Goal: Check status: Check status

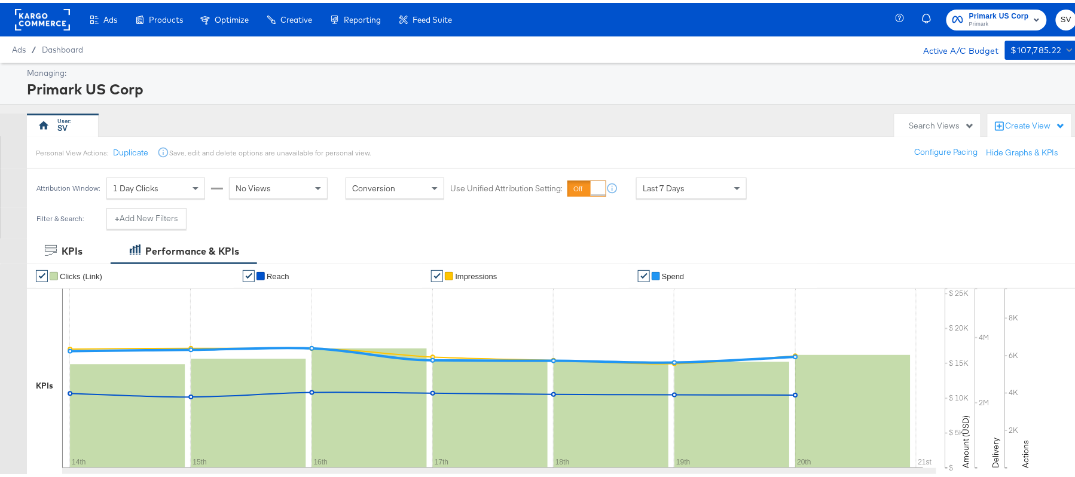
click at [991, 28] on div "Primark US Corp Primark SV" at bounding box center [994, 16] width 189 height 33
click at [971, 19] on span "Primark" at bounding box center [999, 22] width 60 height 10
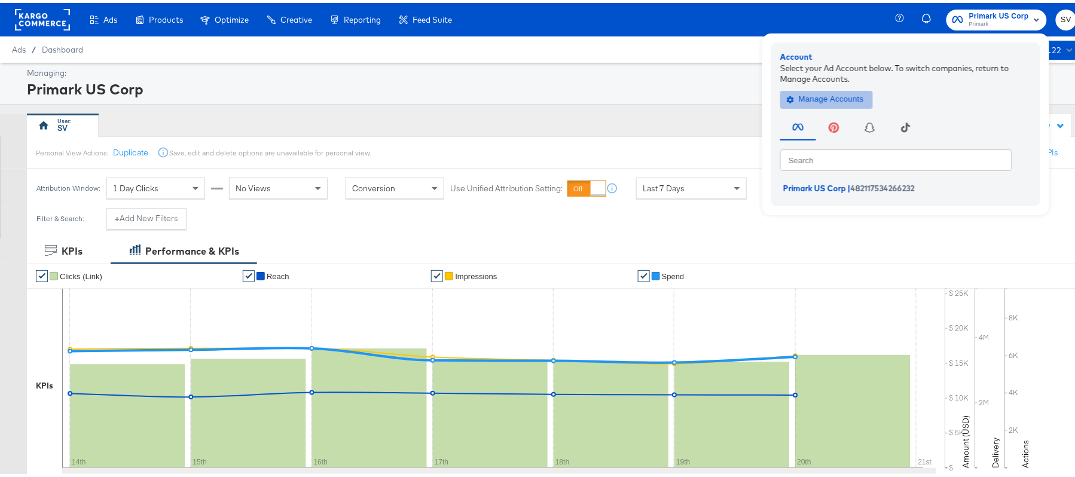
click at [819, 99] on span "Manage Accounts" at bounding box center [826, 97] width 75 height 14
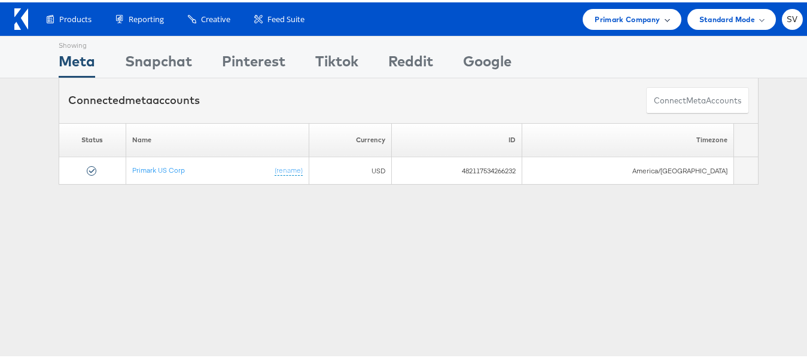
click at [642, 22] on span "Primark Company" at bounding box center [626, 17] width 65 height 13
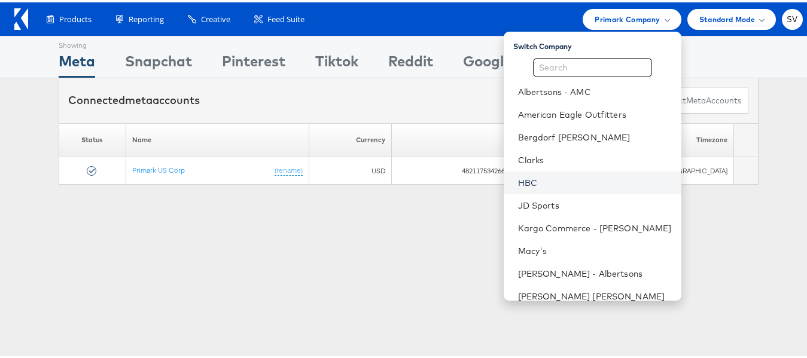
scroll to position [57, 0]
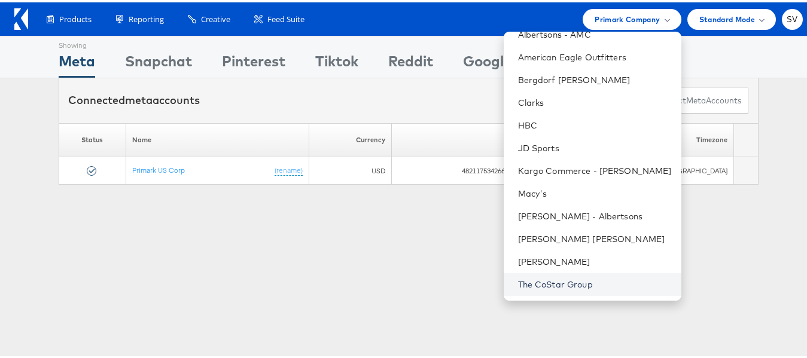
click at [545, 286] on link "The CoStar Group" at bounding box center [595, 282] width 154 height 12
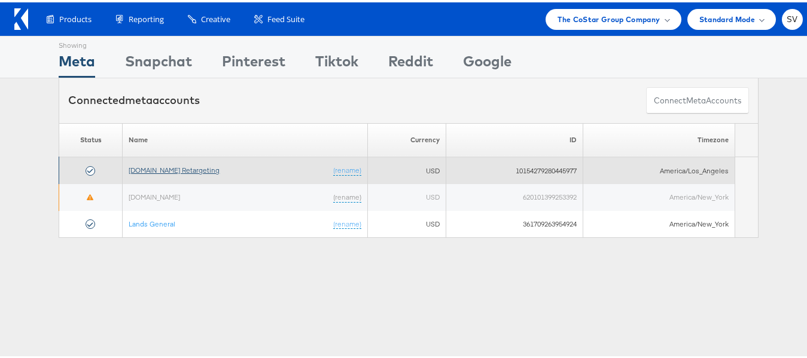
click at [199, 166] on link "Apartments.com Retargeting" at bounding box center [174, 167] width 91 height 9
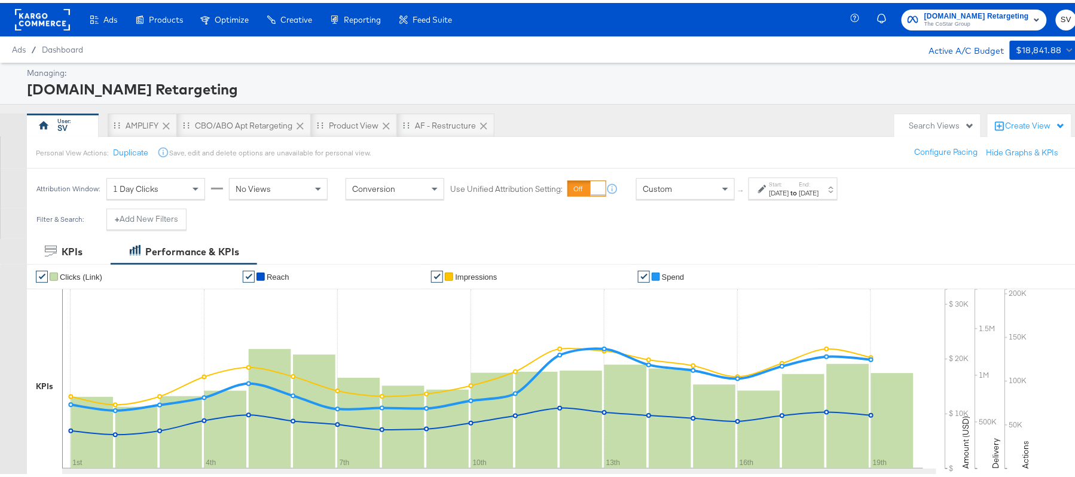
click at [774, 180] on label "Start:" at bounding box center [780, 182] width 20 height 8
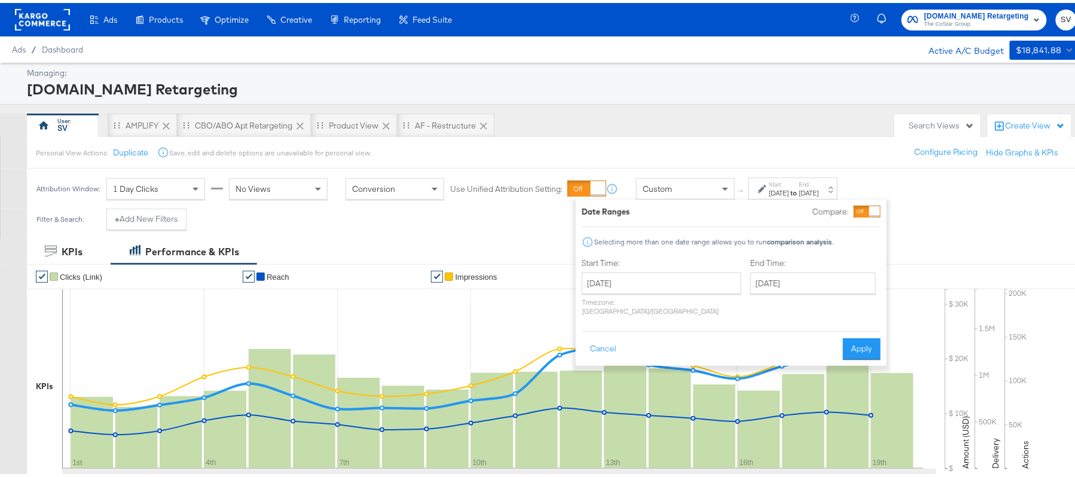
click at [627, 297] on p "Timezone: Asia/Calcutta" at bounding box center [662, 304] width 160 height 18
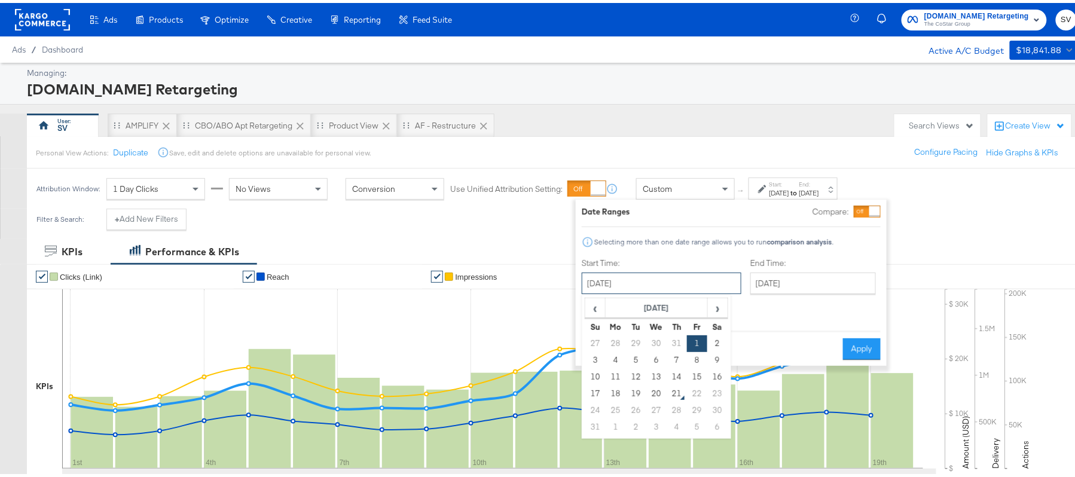
click at [649, 283] on input "[DATE]" at bounding box center [662, 281] width 160 height 22
click at [634, 375] on td "12" at bounding box center [636, 374] width 20 height 17
type input "August 12th 2025"
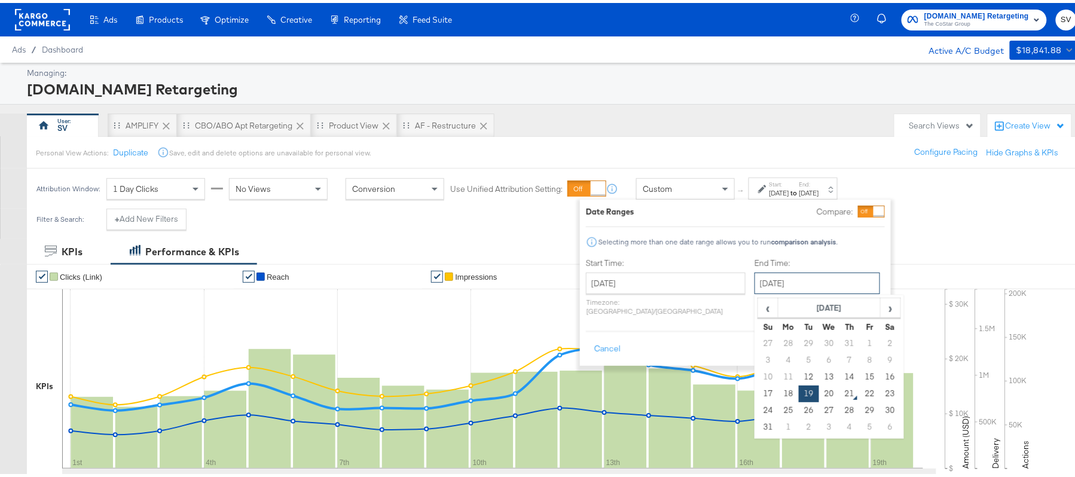
click at [792, 283] on input "[DATE]" at bounding box center [818, 281] width 126 height 22
click at [819, 390] on td "20" at bounding box center [829, 391] width 20 height 17
type input "[DATE]"
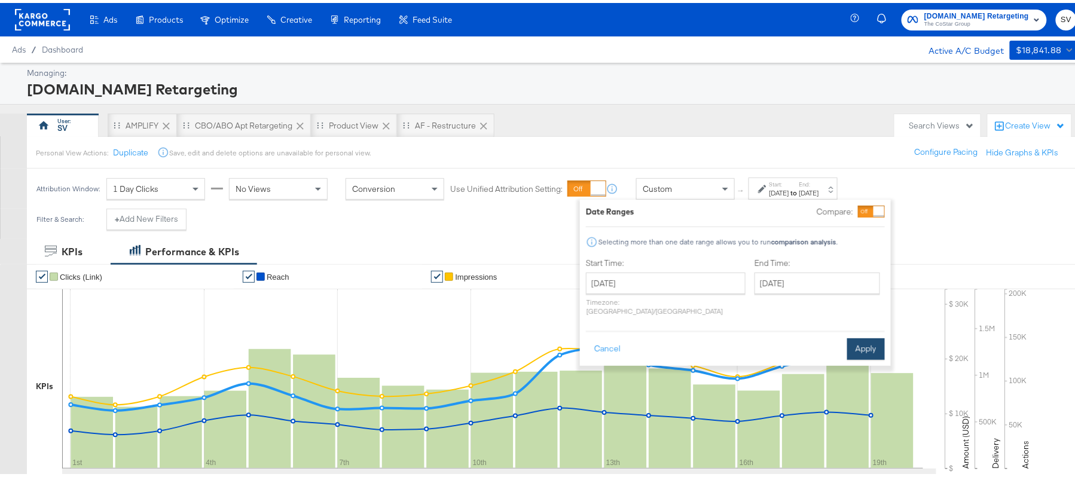
click at [866, 335] on button "Apply" at bounding box center [866, 346] width 38 height 22
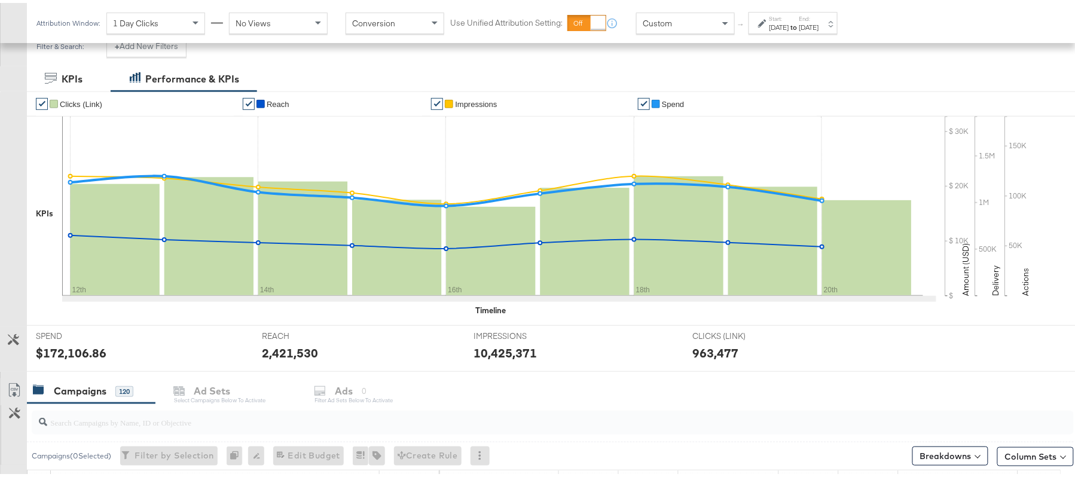
scroll to position [450, 0]
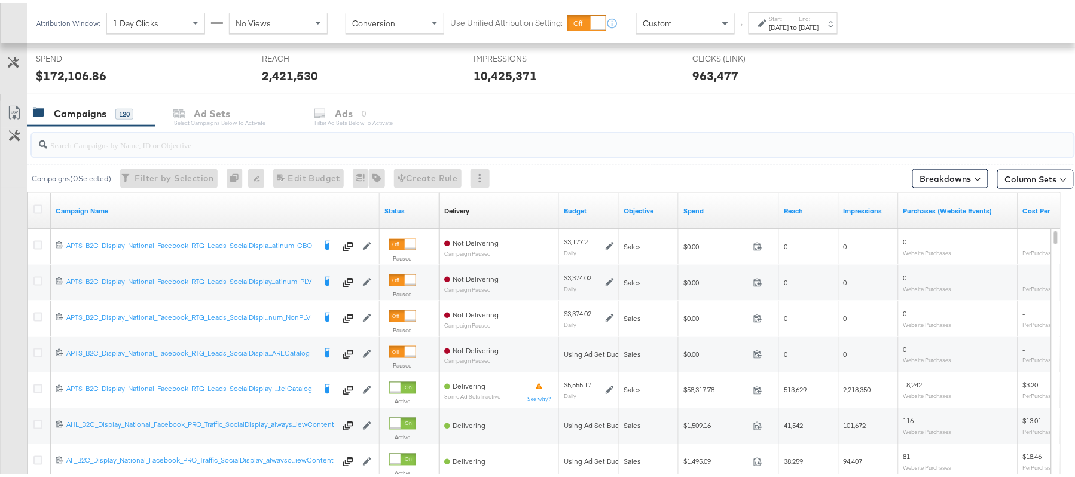
click at [313, 148] on input "search" at bounding box center [513, 137] width 932 height 23
paste input "APTS_B2C_Display_National_Facebook_RTG_Leads_SocialDisplay_Retargeting_Diamond_…"
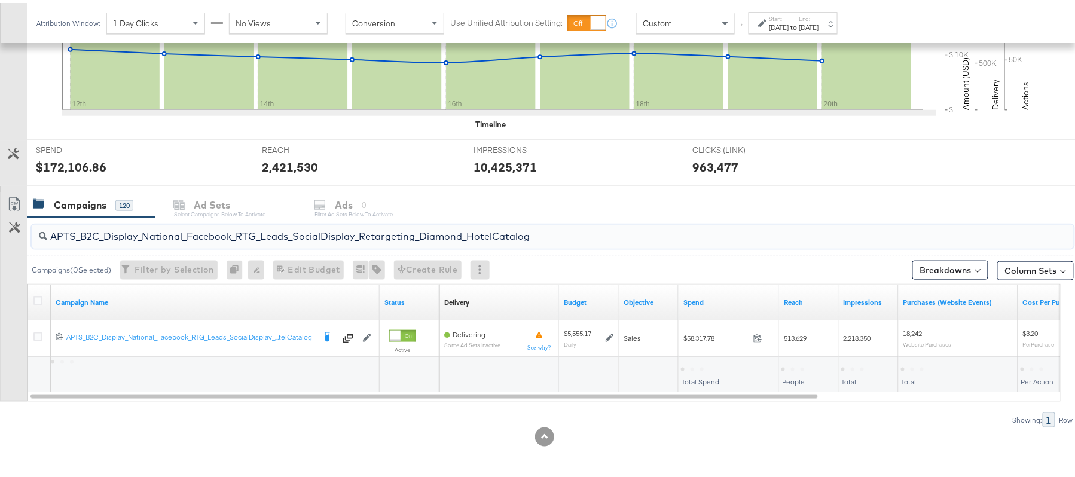
scroll to position [360, 0]
type input "APTS_B2C_Display_National_Facebook_RTG_Leads_SocialDisplay_Retargeting_Diamond_…"
click at [713, 359] on div "$58,317.78 Total Spend" at bounding box center [729, 372] width 100 height 36
copy div "58,317.78"
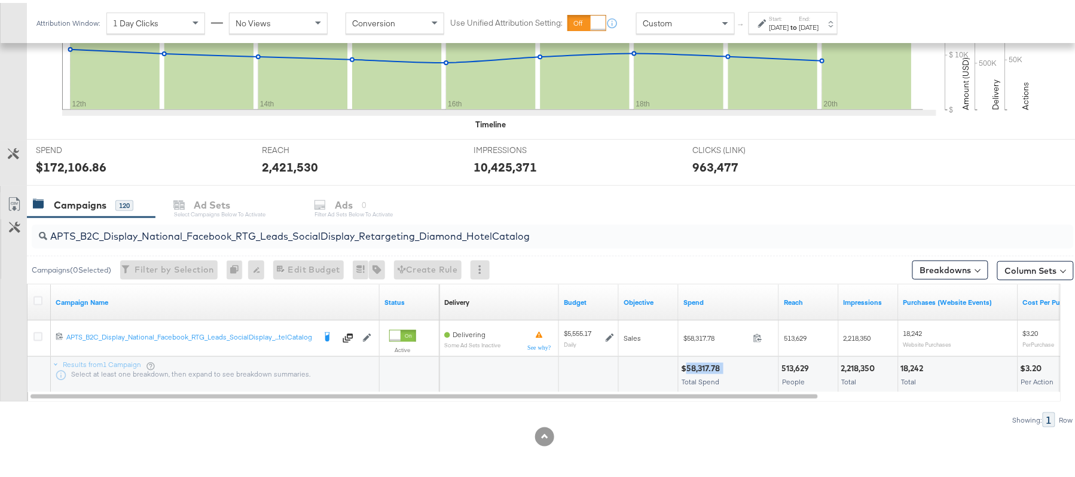
scroll to position [0, 0]
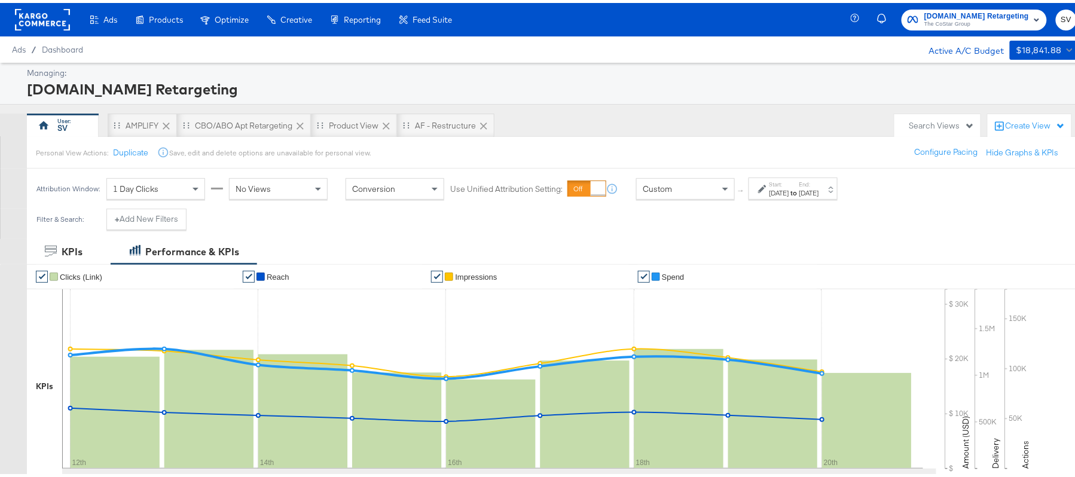
click at [789, 187] on div "Aug 12th 2025" at bounding box center [780, 190] width 20 height 10
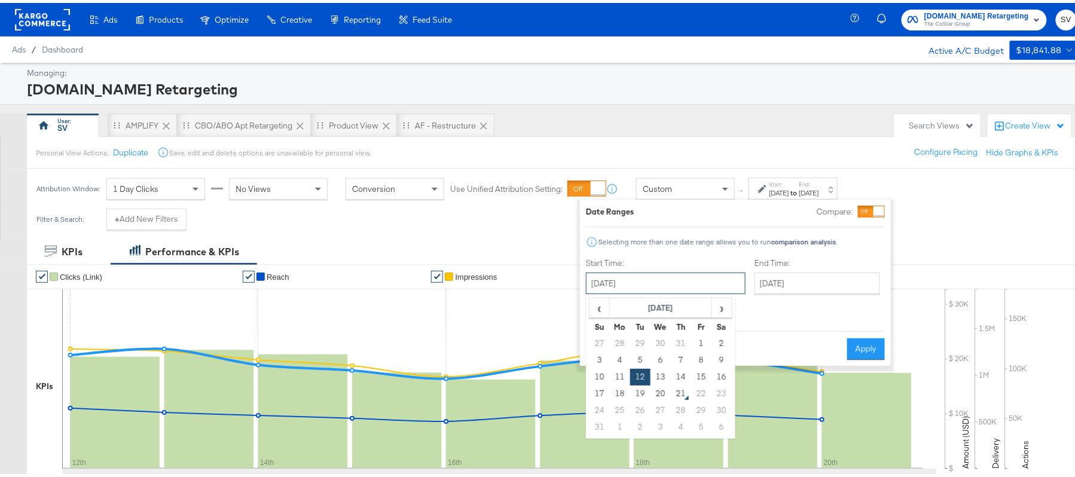
click at [659, 276] on input "August 12th 2025" at bounding box center [666, 281] width 160 height 22
click at [701, 344] on td "1" at bounding box center [701, 340] width 20 height 17
type input "[DATE]"
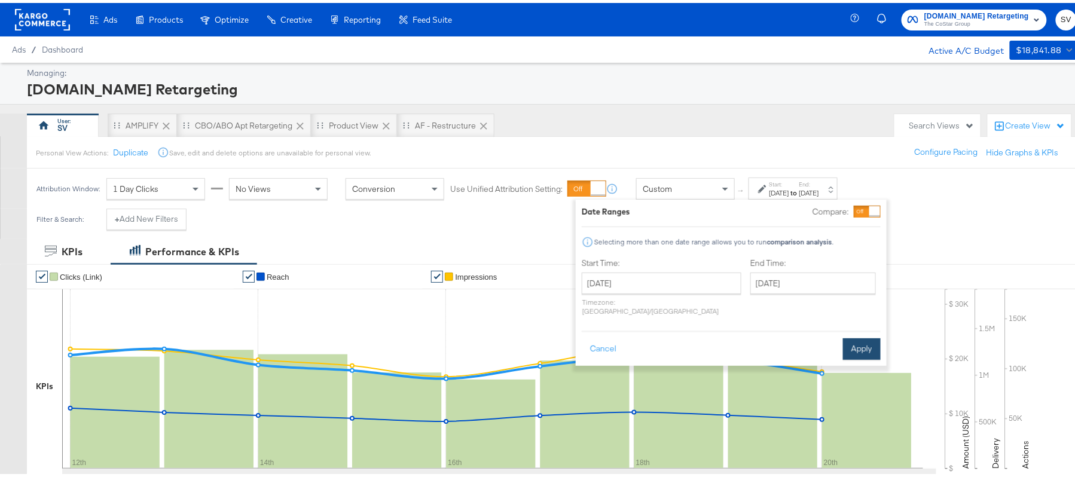
click at [861, 343] on button "Apply" at bounding box center [862, 346] width 38 height 22
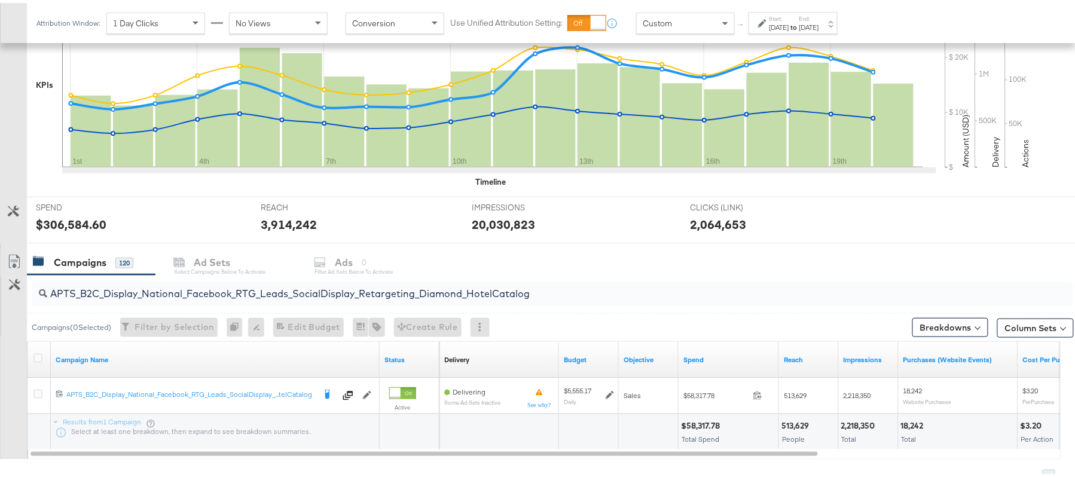
scroll to position [360, 0]
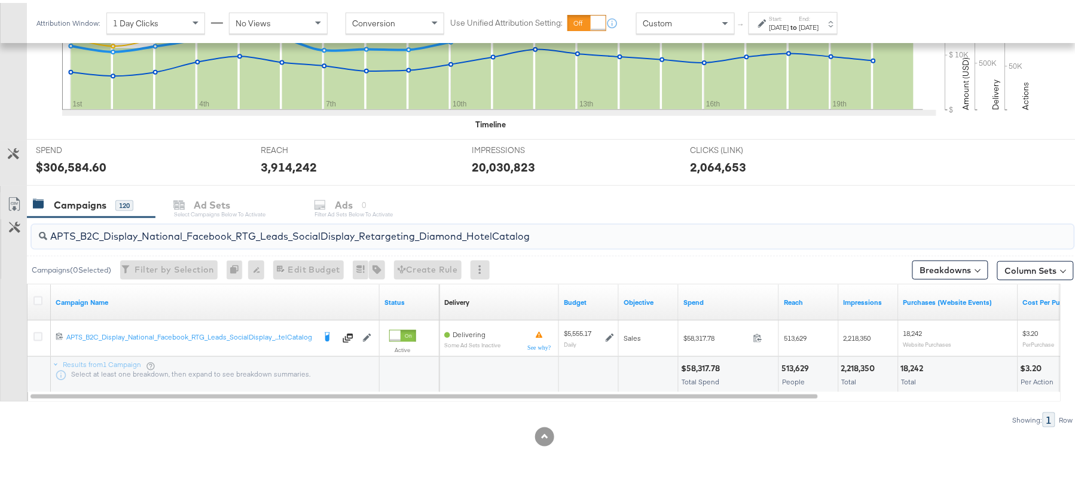
click at [311, 237] on input "APTS_B2C_Display_National_Facebook_RTG_Leads_SocialDisplay_Retargeting_Diamond_…" at bounding box center [513, 228] width 932 height 23
paste input "alwayson_Retargeting_DARE24_DiamondPlatinum"
click at [696, 366] on div "$55,596.16" at bounding box center [703, 365] width 44 height 11
copy div "55,596.16"
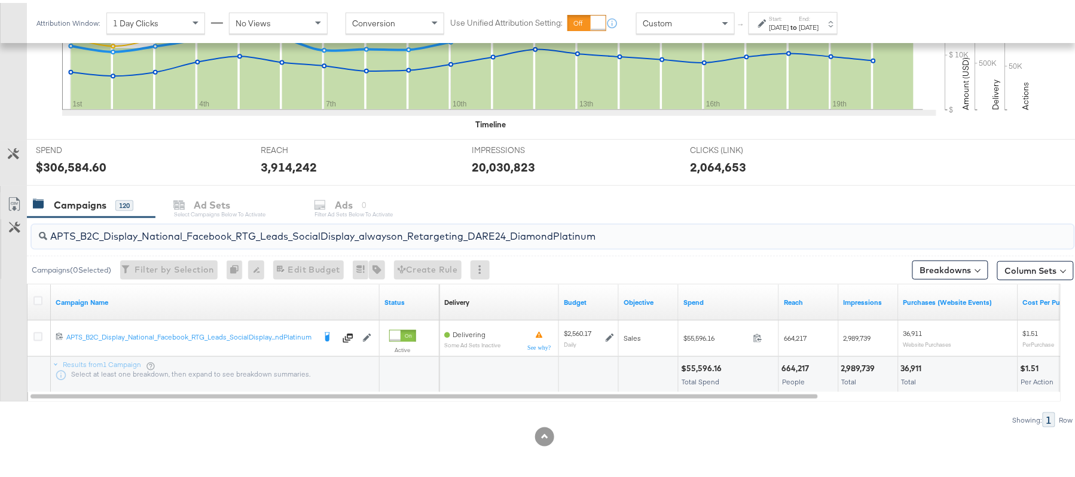
click at [185, 221] on input "APTS_B2C_Display_National_Facebook_RTG_Leads_SocialDisplay_alwayson_Retargeting…" at bounding box center [513, 228] width 932 height 23
paste input "FR_B2C_Display_National_Facebook_RTG_Leads_SocialDisplay_alwayson_Retargeting_FR"
click at [702, 371] on div "$20,989.67" at bounding box center [703, 365] width 45 height 11
copy div "20,989.67"
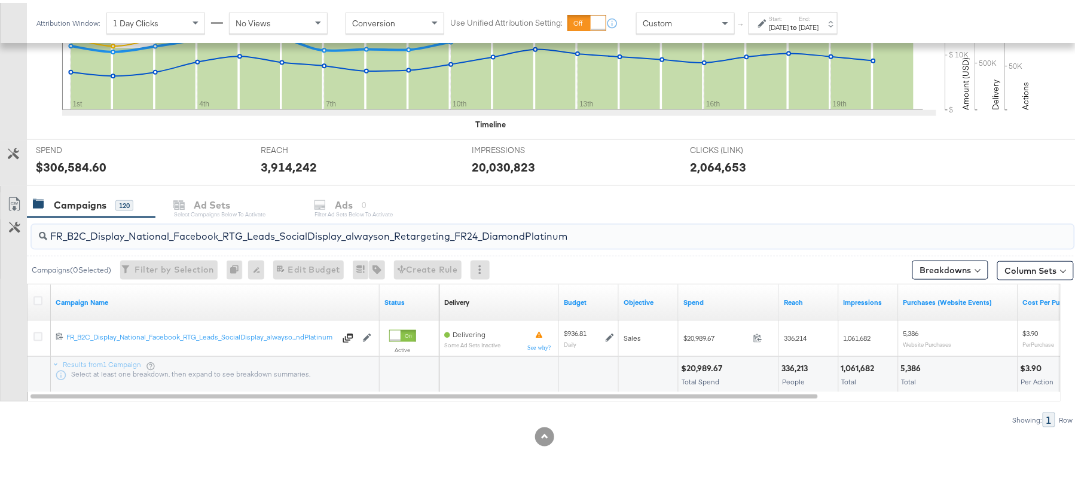
click at [211, 228] on input "FR_B2C_Display_National_Facebook_RTG_Leads_SocialDisplay_alwayson_Retargeting_F…" at bounding box center [513, 228] width 932 height 23
paste input "AF_B2C_Display_National_Facebook_RTG_Leads_SocialDisplay_alwayson_Retargeting_AF"
click at [701, 355] on div "$6,446.11 Total Spend" at bounding box center [729, 372] width 100 height 36
copy div "6,446.11"
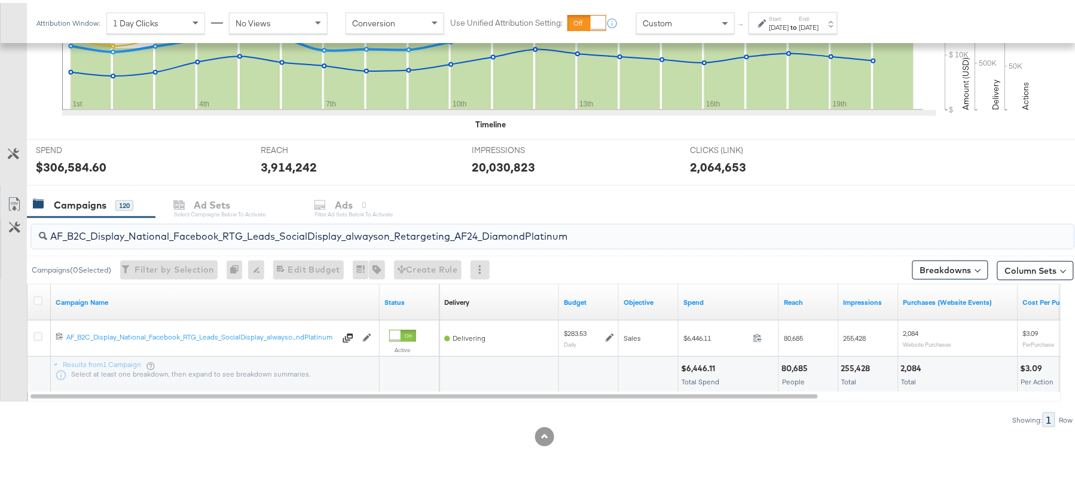
click at [173, 237] on input "AF_B2C_Display_National_Facebook_RTG_Leads_SocialDisplay_alwayson_Retargeting_A…" at bounding box center [513, 228] width 932 height 23
paste input "HL_B2C_Display_National_Facebook_RTG_Leads_SocialDisplay_alwayson_Retargeting_A…"
click at [692, 365] on div "$6,423.05" at bounding box center [701, 365] width 41 height 11
copy div "6,423.05"
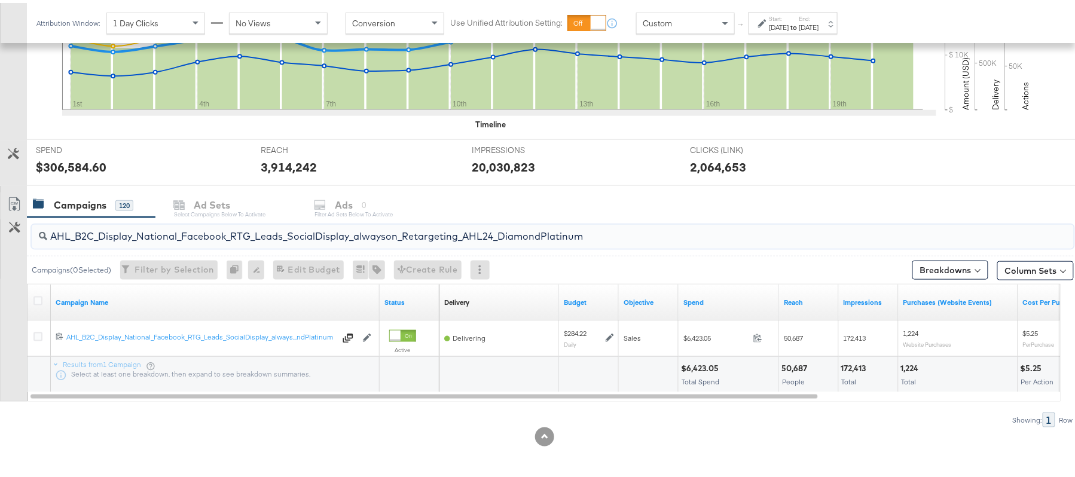
click at [201, 219] on input "AHL_B2C_Display_National_Facebook_RTG_Leads_SocialDisplay_alwayson_Retargeting_…" at bounding box center [513, 228] width 932 height 23
paste input "PTS_B2C_Display_National_Facebook_PRO_Traffic_SocialDisplay_alwayson_ASC_DARE24…"
click at [695, 366] on div "$59,964.88" at bounding box center [703, 365] width 45 height 11
copy div "59,964.88"
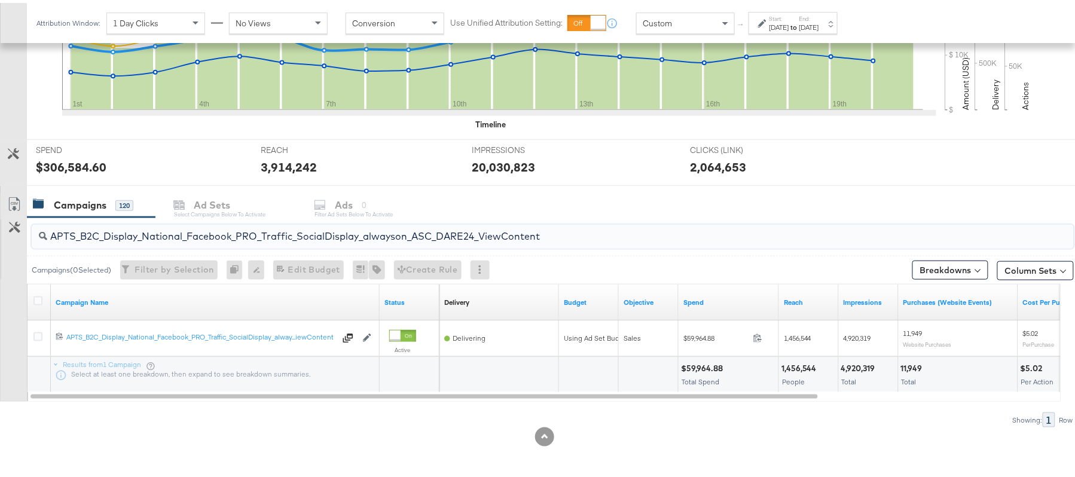
click at [316, 233] on input "APTS_B2C_Display_National_Facebook_PRO_Traffic_SocialDisplay_alwayson_ASC_DARE2…" at bounding box center [513, 228] width 932 height 23
paste input "Leads_SocialDisplay_alwayson_ASC_DARE24_Purchase"
click at [702, 364] on div "$41,119.96" at bounding box center [700, 365] width 39 height 11
copy div "41,119.96"
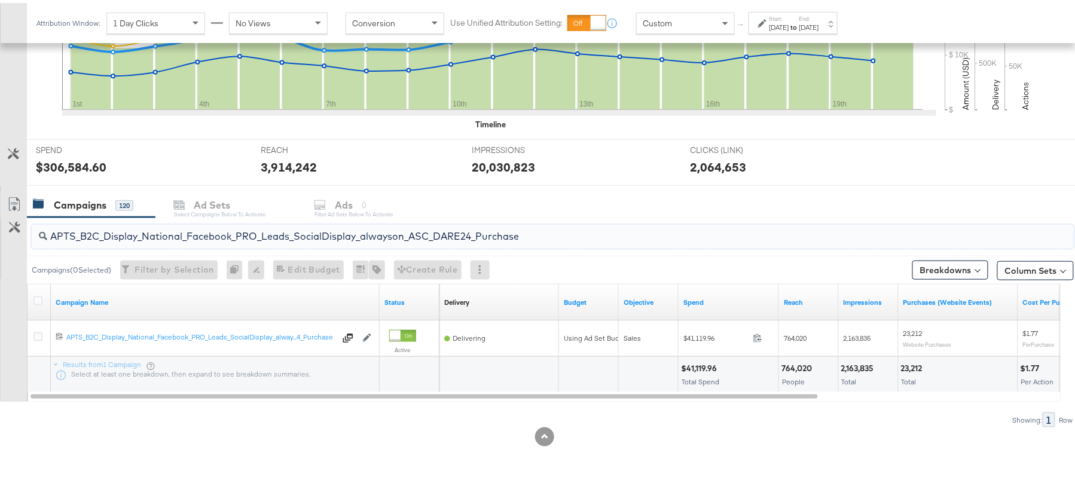
click at [203, 237] on input "APTS_B2C_Display_National_Facebook_PRO_Leads_SocialDisplay_alwayson_ASC_DARE24_…" at bounding box center [513, 228] width 932 height 23
paste input "F_B2C_Display_National_Facebook_PRO_Traffic_SocialDisplay_alwayson_ASC_AF24_Vie…"
click at [710, 356] on div "$3,245.28 Total Spend" at bounding box center [729, 372] width 100 height 36
copy div "3,245.28"
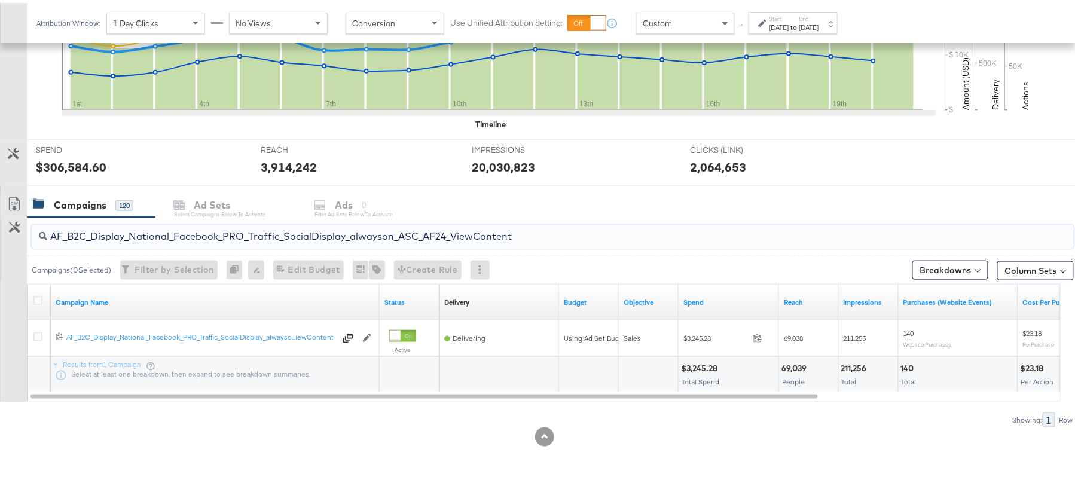
click at [194, 237] on input "AF_B2C_Display_National_Facebook_PRO_Traffic_SocialDisplay_alwayson_ASC_AF24_Vi…" at bounding box center [513, 228] width 932 height 23
paste input "FR_B2C_Display_National_Facebook_PRO_Traffic_SocialDisplay_alwayson_ASC_FR"
click at [713, 362] on div "$16,203.22" at bounding box center [702, 365] width 43 height 11
copy div "16,203.22"
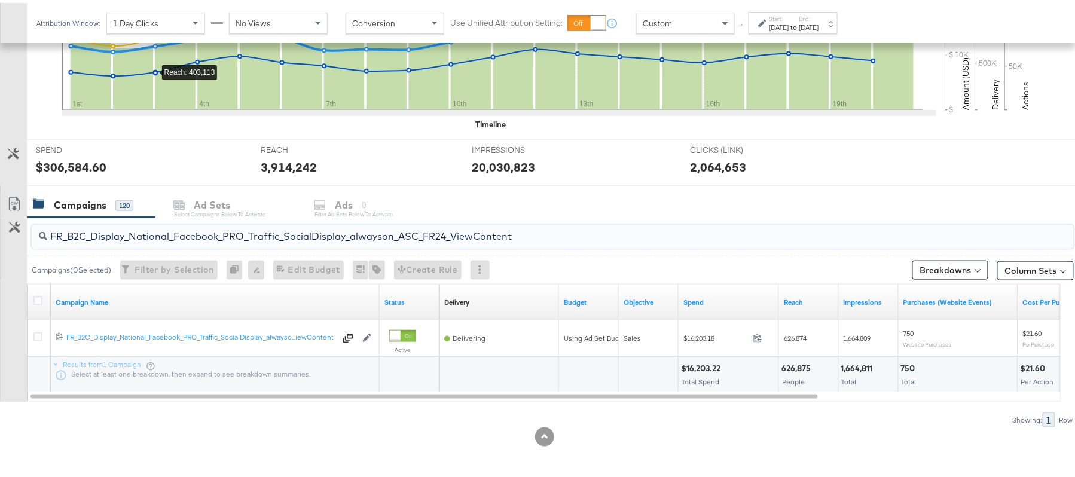
click at [259, 240] on input "FR_B2C_Display_National_Facebook_PRO_Traffic_SocialDisplay_alwayson_ASC_FR24_Vi…" at bounding box center [513, 228] width 932 height 23
paste input "AHL_B2C_Display_National_Facebook_PRO_Traffic_SocialDisplay_alwayson_ASC_AHL"
type input "AHL_B2C_Display_National_Facebook_PRO_Traffic_SocialDisplay_alwayson_ASC_AHL24_…"
click at [697, 361] on div "$3,263.08" at bounding box center [701, 365] width 41 height 11
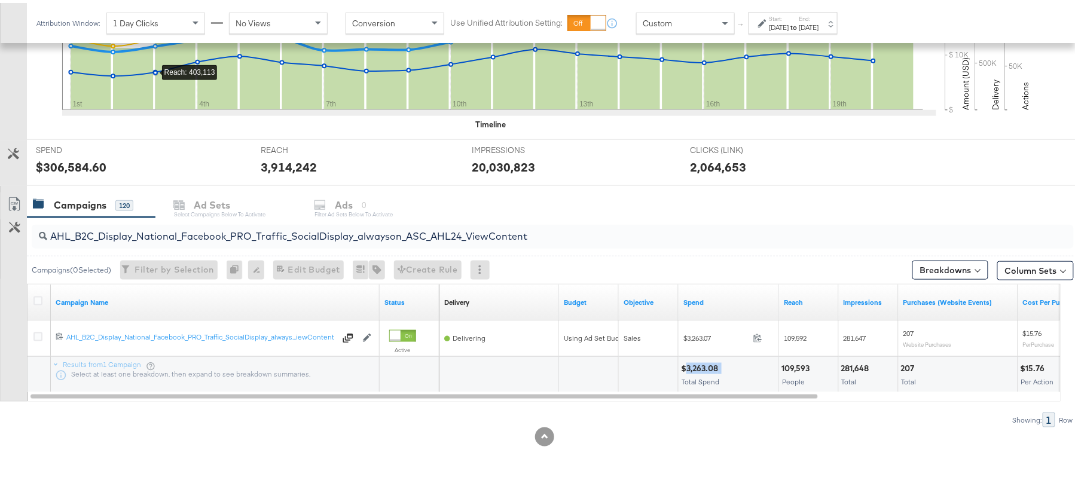
copy div "3,263.08"
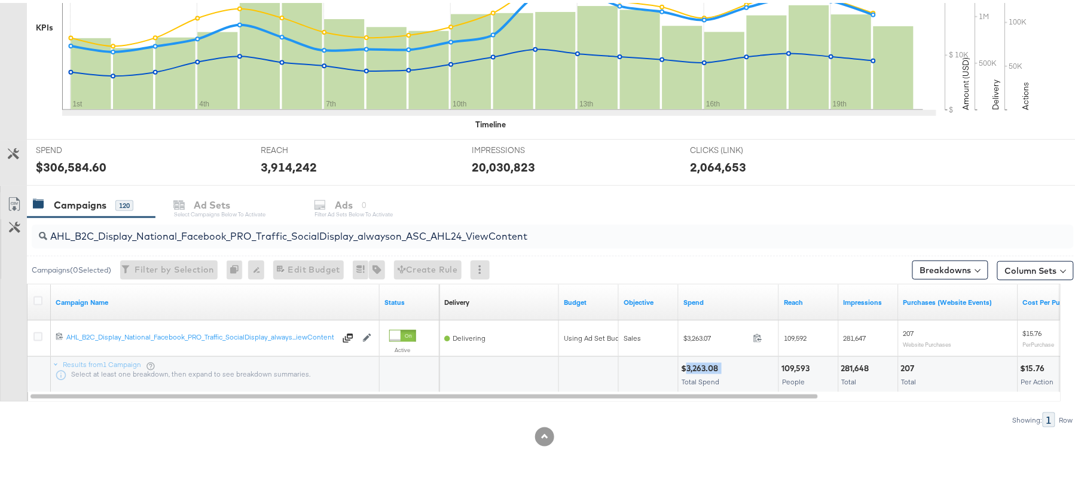
scroll to position [0, 0]
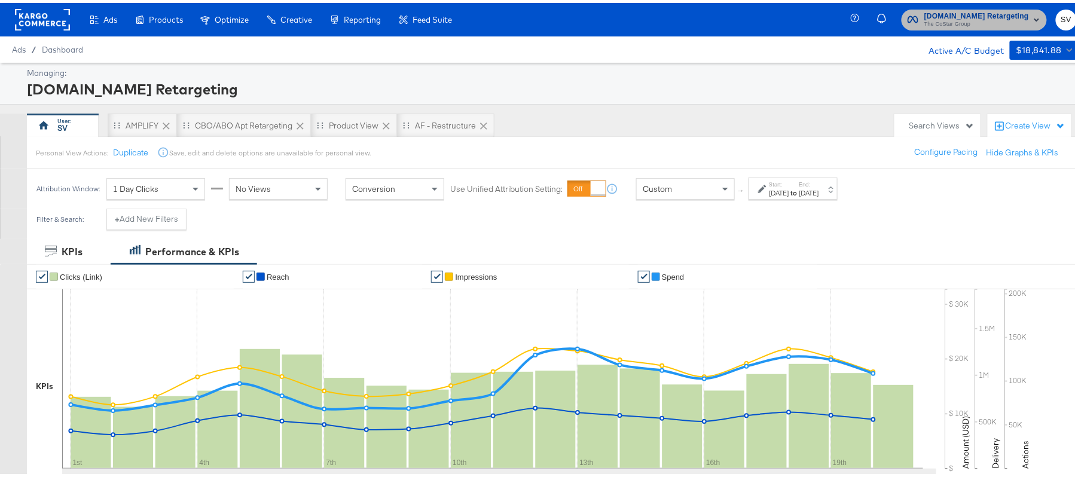
click at [955, 24] on span "The CoStar Group" at bounding box center [976, 22] width 105 height 10
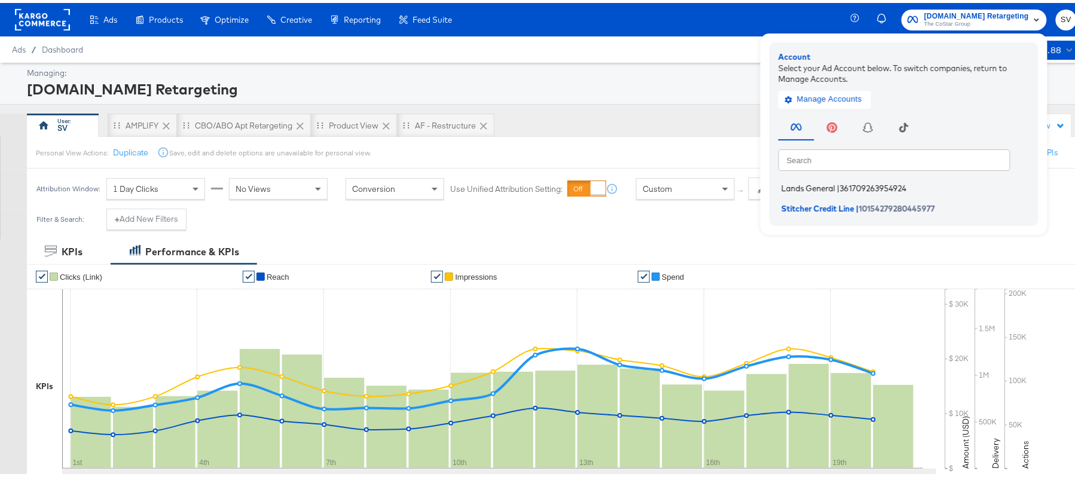
click at [878, 181] on span "361709263954924" at bounding box center [873, 186] width 66 height 10
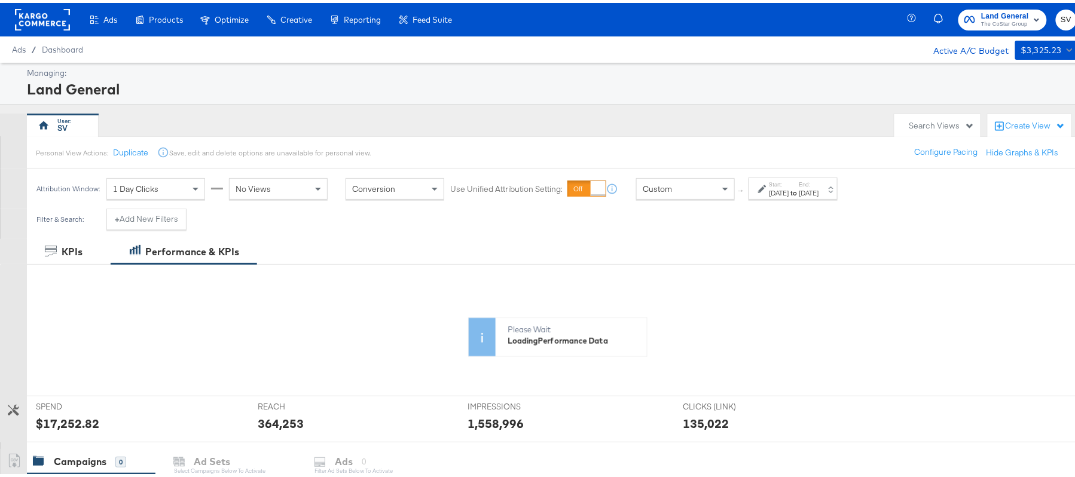
click at [819, 190] on div "[DATE]" at bounding box center [809, 190] width 20 height 10
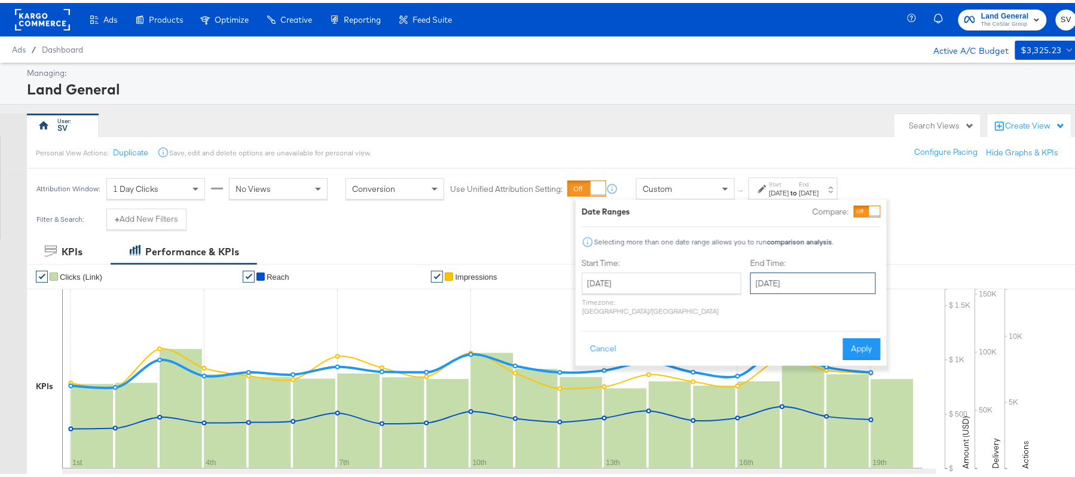
click at [782, 273] on input "[DATE]" at bounding box center [813, 281] width 126 height 22
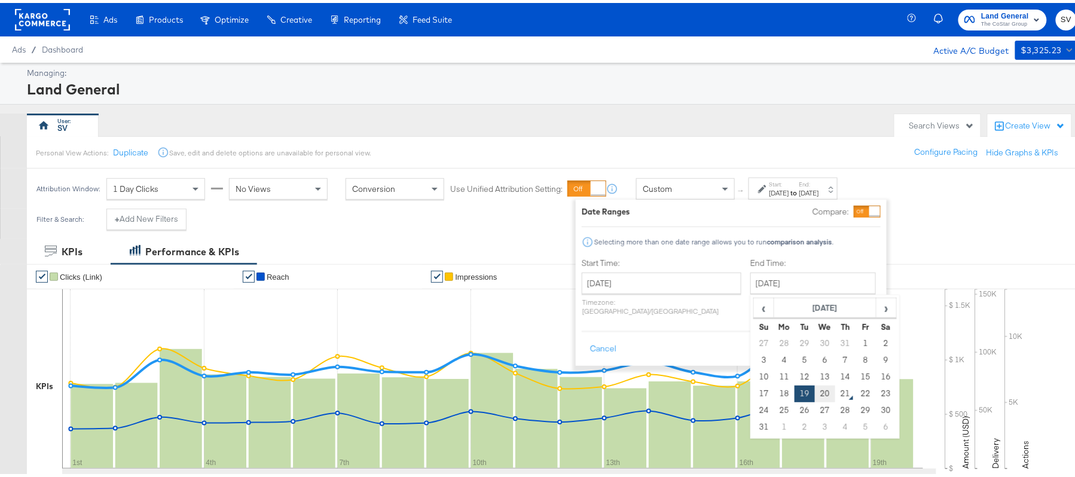
click at [815, 395] on td "20" at bounding box center [825, 391] width 20 height 17
type input "[DATE]"
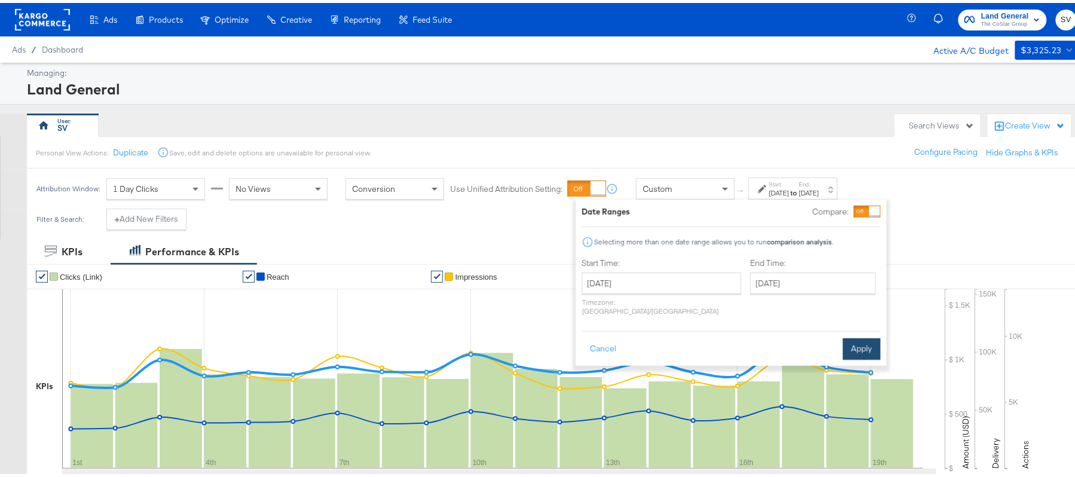
click at [862, 337] on button "Apply" at bounding box center [862, 346] width 38 height 22
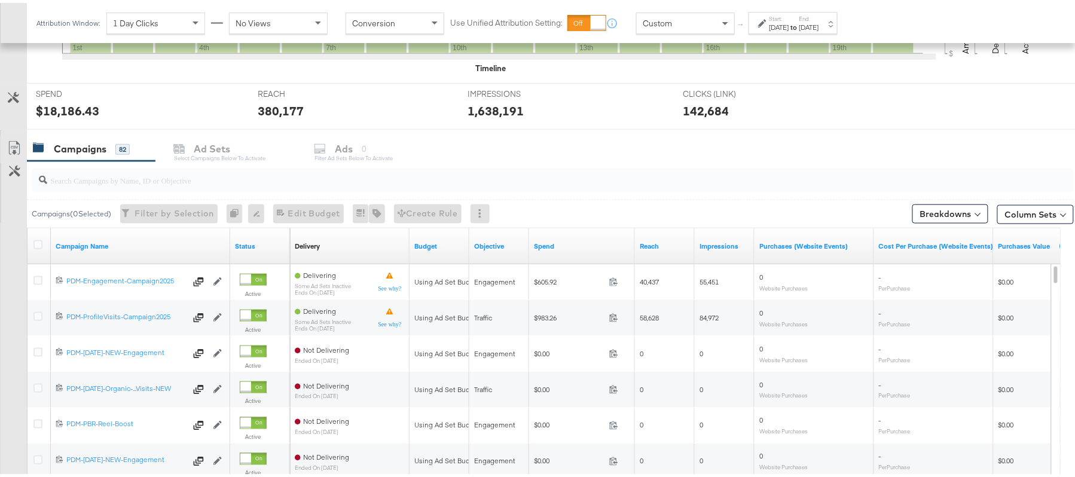
scroll to position [422, 0]
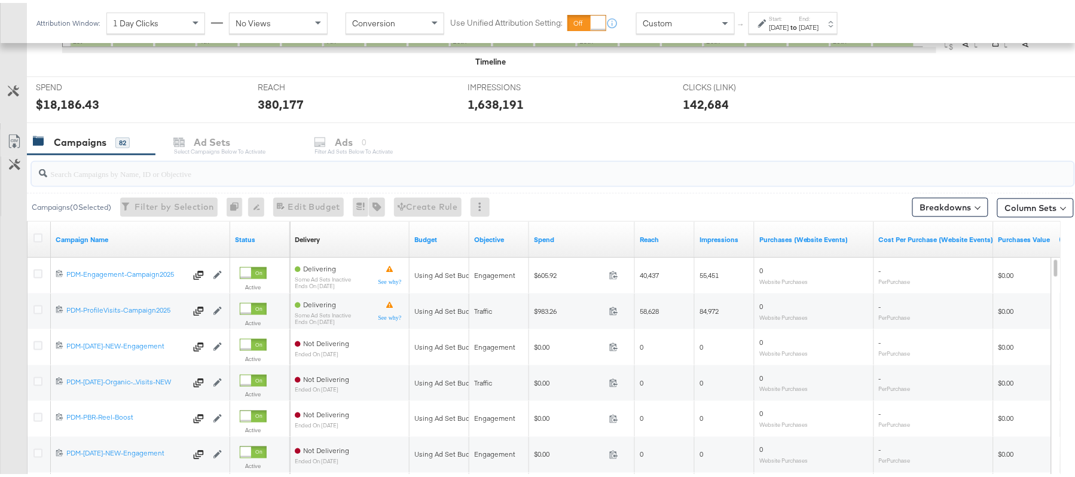
click at [259, 170] on input "search" at bounding box center [513, 165] width 932 height 23
paste input "B2C_LAND_KC_RT_Sig_24"
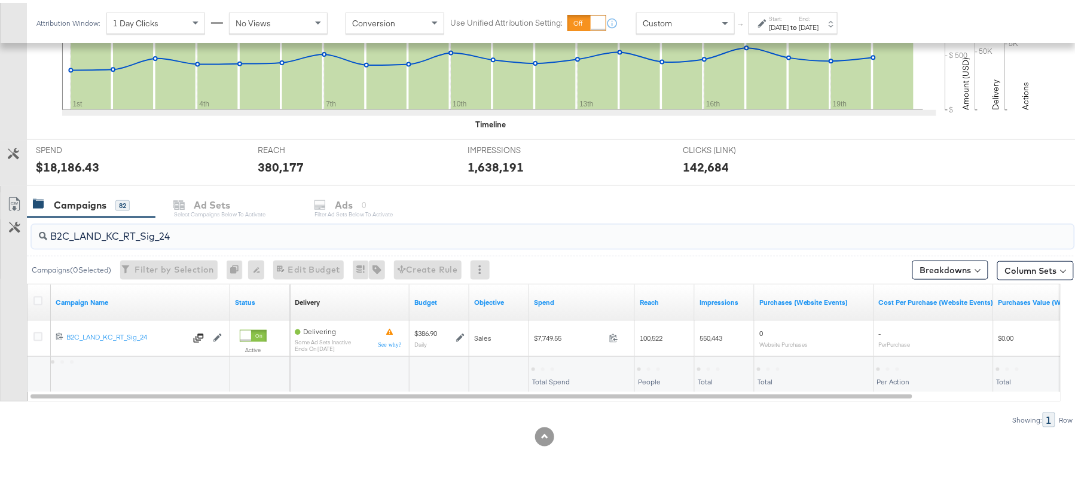
scroll to position [360, 0]
click at [550, 364] on div "$7,749.55" at bounding box center [551, 365] width 39 height 11
copy div "7,749.55"
click at [194, 224] on input "B2C_LAND_KC_RT_Sig_24" at bounding box center [513, 228] width 932 height 23
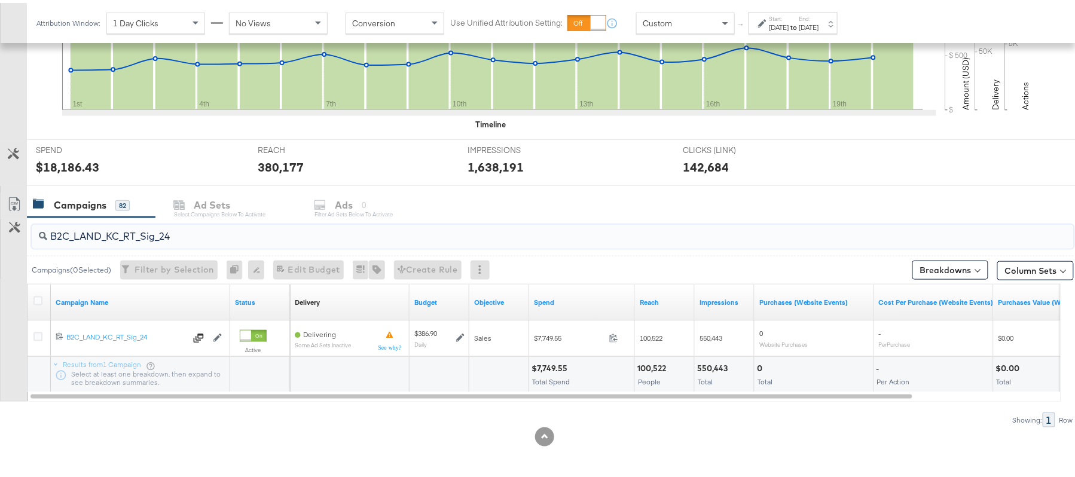
paste input "B_Ecommerce_KC_Retargeting_LW&LOA_Traffic"
click at [545, 362] on div "$340.85" at bounding box center [549, 365] width 35 height 11
copy div "340.85"
click at [169, 242] on div "B2B_Ecommerce_KC_Retargeting_LW&LOA_Traffic" at bounding box center [553, 234] width 1042 height 24
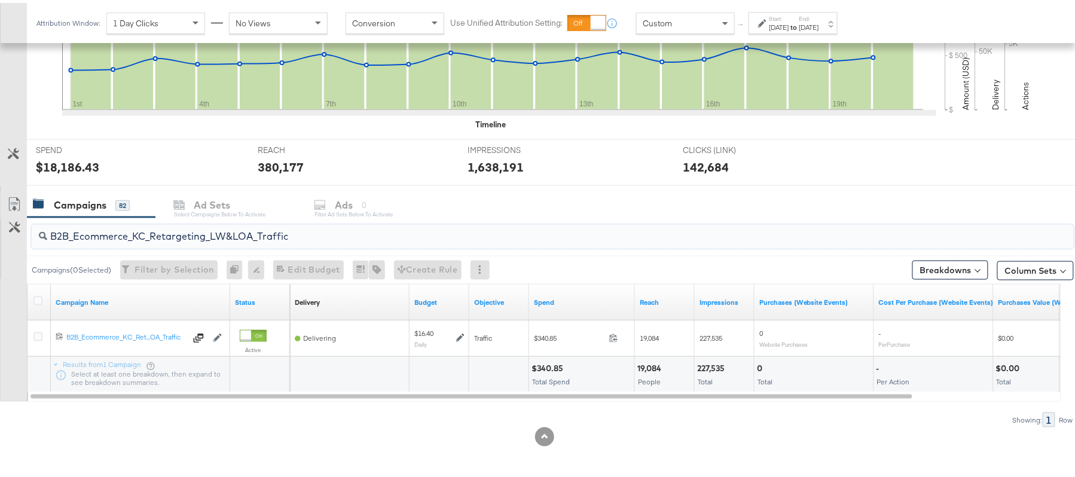
paste input "KC_Retargeting_Prospects & Clients_Conversions"
click at [541, 362] on div "$323.31" at bounding box center [547, 365] width 31 height 11
copy div "323.31"
click at [259, 225] on input "B2B_KC_Retargeting_Prospects & Clients_Conversions" at bounding box center [513, 228] width 932 height 23
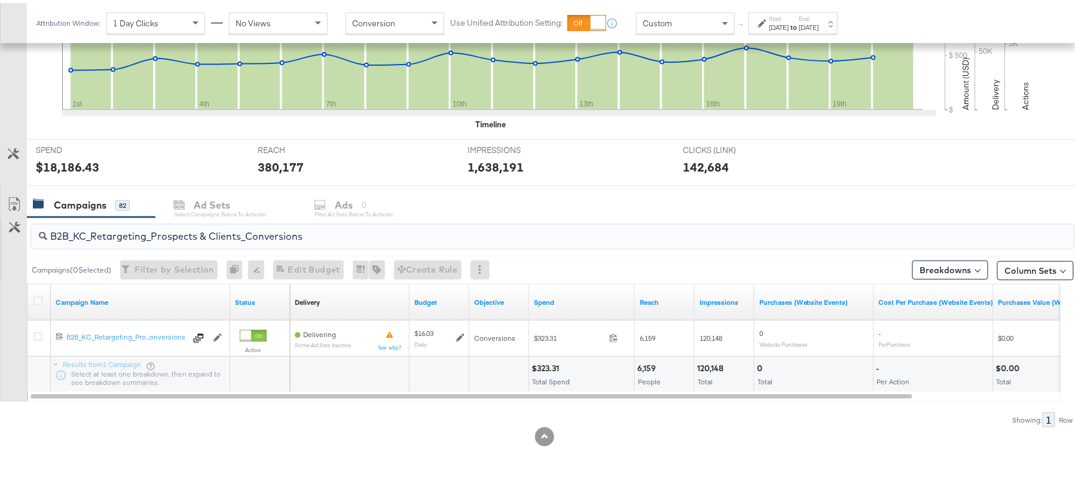
paste input "C_LAND_KC_Pros_Sig"
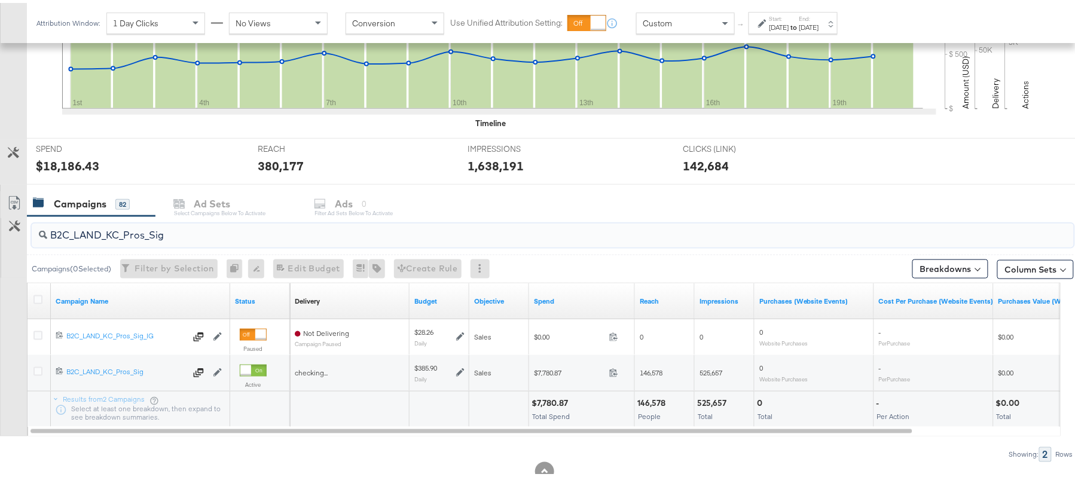
type input "B2C_LAND_KC_Pros_Sig"
click at [544, 403] on div "$7,780.87" at bounding box center [552, 400] width 40 height 11
copy div "7,780.87"
